Goal: Task Accomplishment & Management: Use online tool/utility

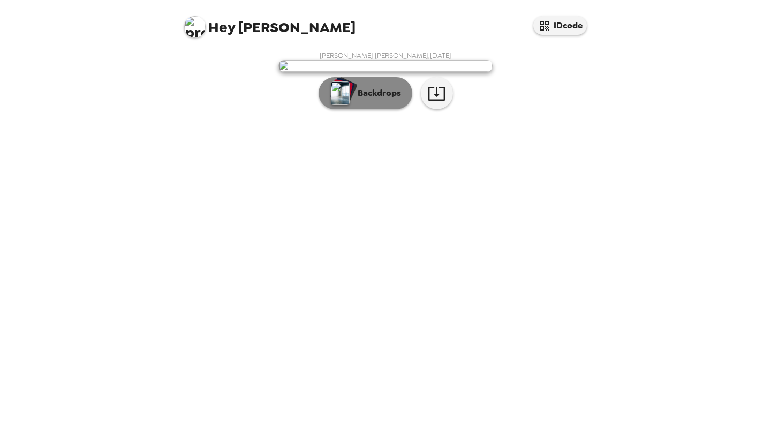
click at [355, 104] on div "button" at bounding box center [344, 90] width 26 height 27
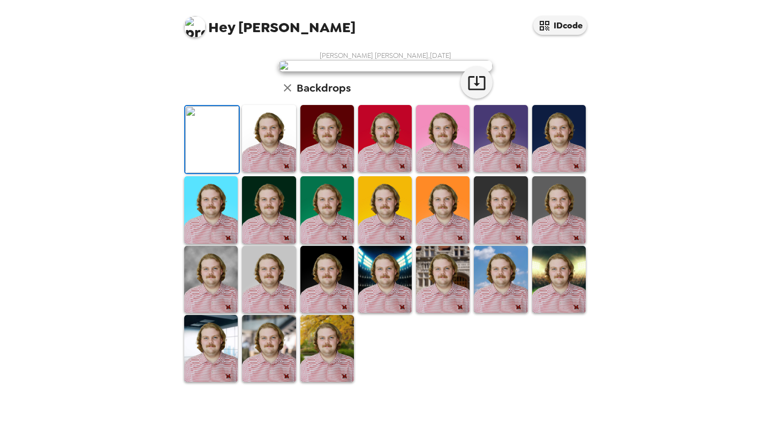
scroll to position [221, 0]
click at [368, 155] on img at bounding box center [385, 138] width 54 height 67
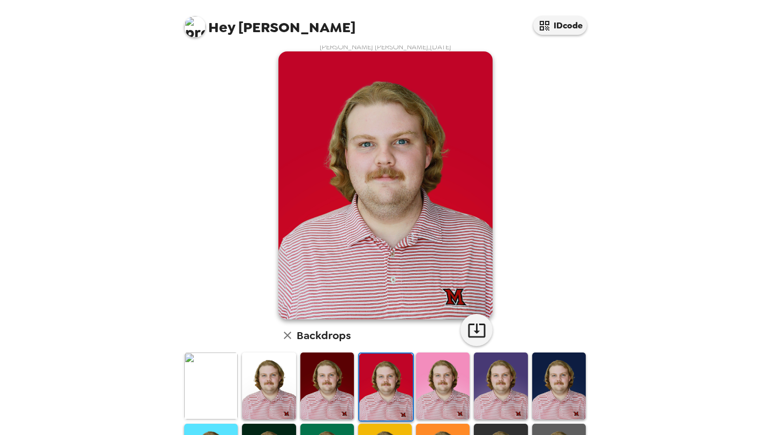
scroll to position [0, 0]
